Goal: Communication & Community: Answer question/provide support

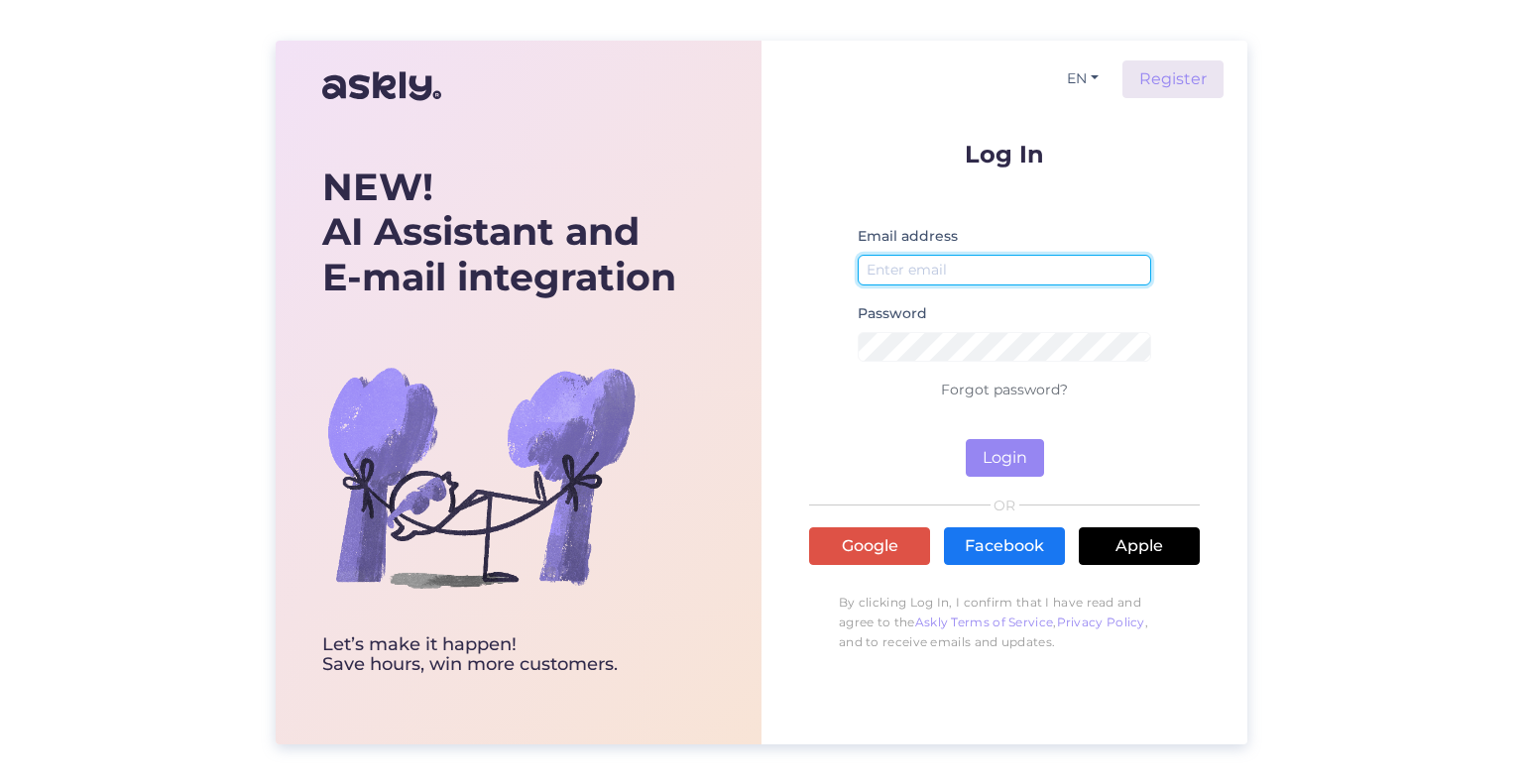
click at [1058, 264] on input "email" at bounding box center [1004, 270] width 294 height 31
type input "[EMAIL_ADDRESS][DOMAIN_NAME]"
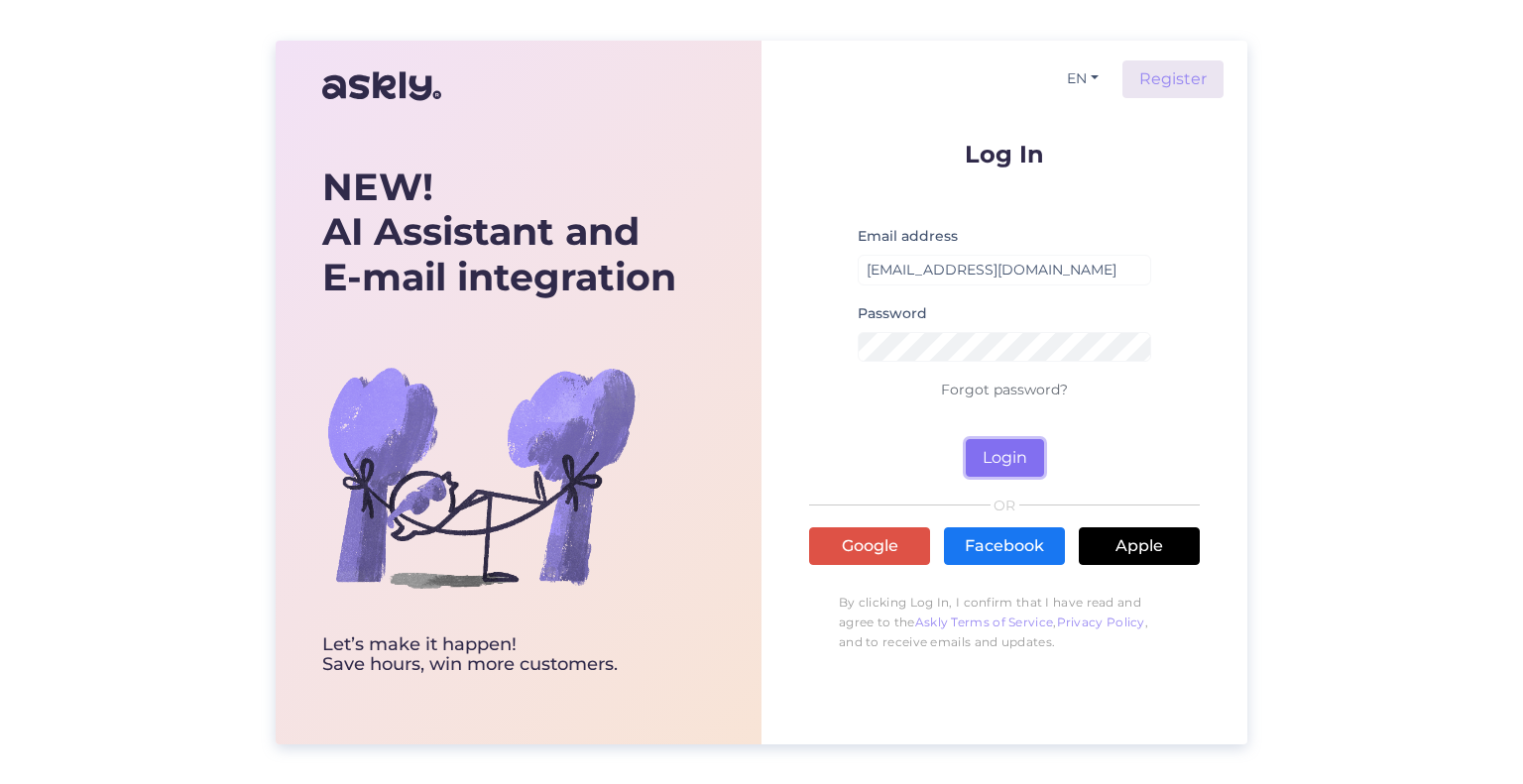
click at [981, 454] on button "Login" at bounding box center [1004, 458] width 78 height 38
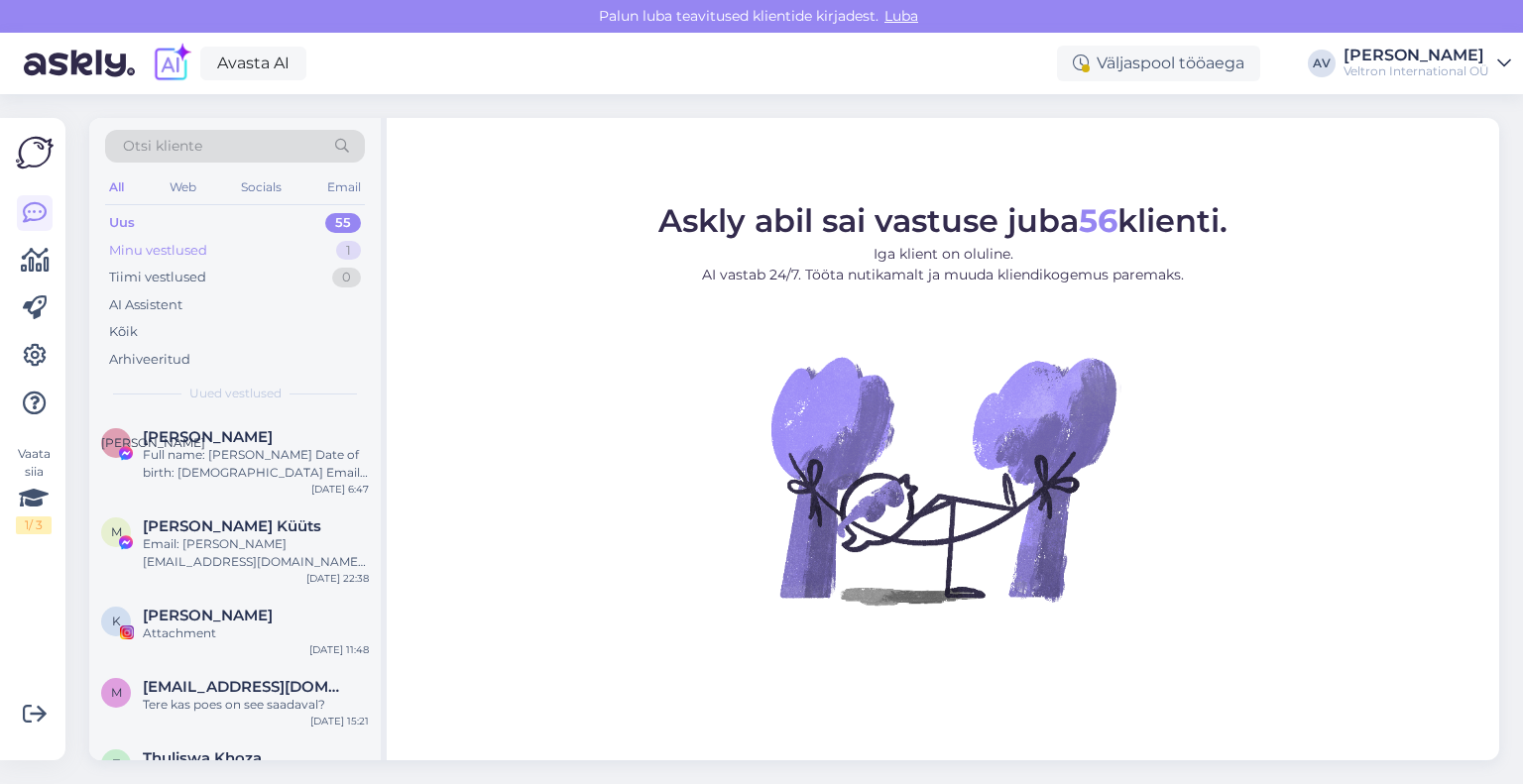
click at [273, 237] on div "Minu vestlused 1" at bounding box center [235, 251] width 260 height 28
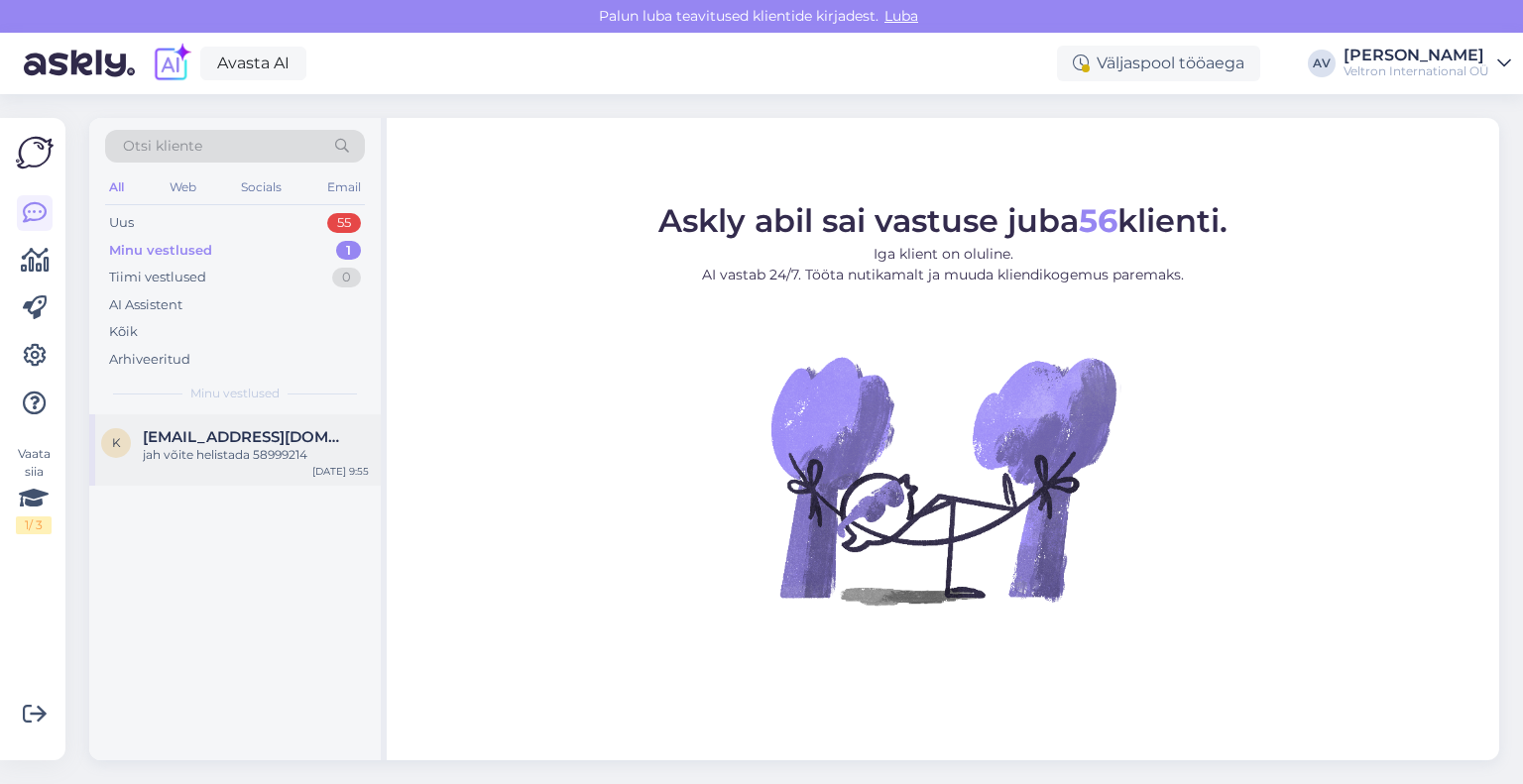
click at [270, 446] on div "jah võite helistada 58999214" at bounding box center [256, 455] width 226 height 18
